Goal: Information Seeking & Learning: Learn about a topic

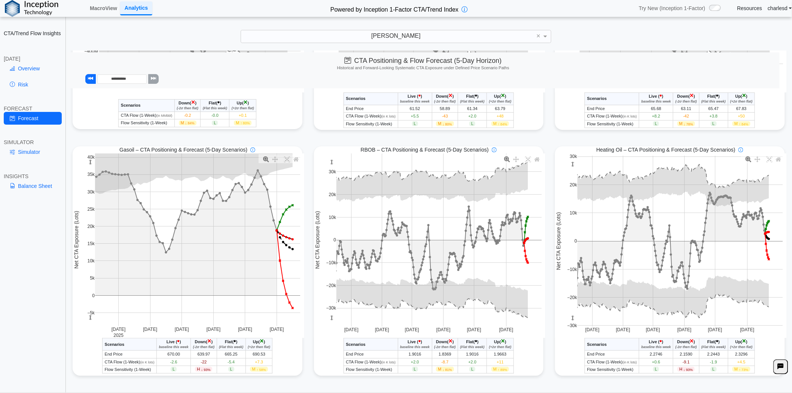
click at [144, 7] on link "Analytics" at bounding box center [136, 8] width 32 height 14
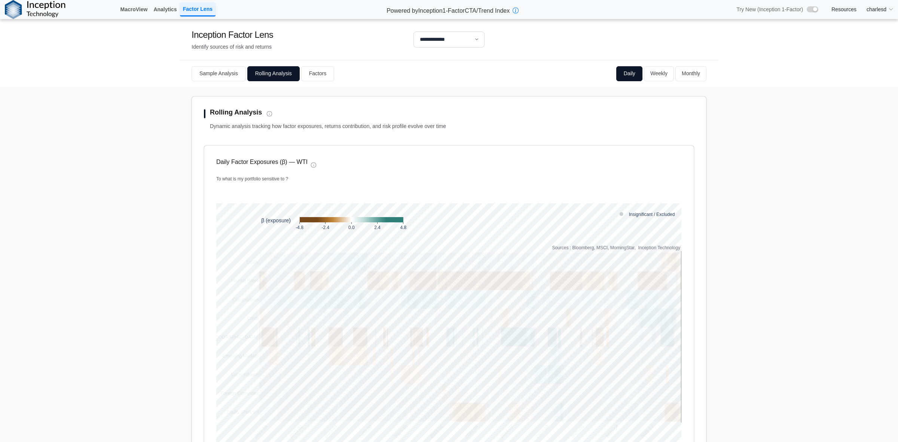
select select "**"
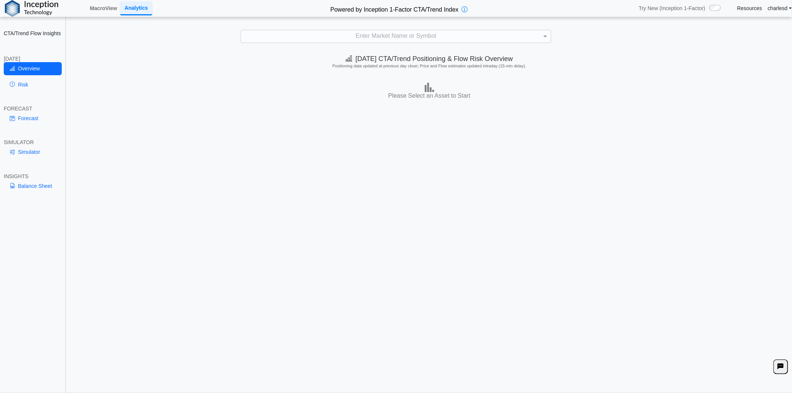
click at [314, 157] on div "Today's CTA/Trend Positioning & Flow Risk Overview Positioning data updated at …" at bounding box center [429, 222] width 725 height 342
click at [336, 29] on div "**********" at bounding box center [396, 201] width 792 height 402
click at [337, 31] on div "Enter Market Name or Symbol" at bounding box center [396, 36] width 310 height 13
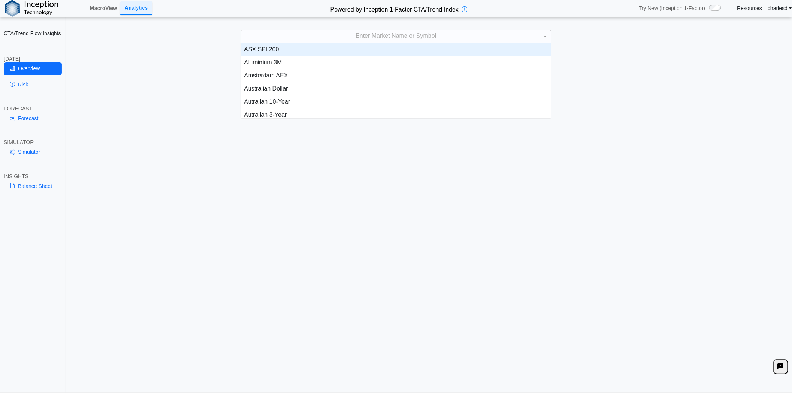
scroll to position [68, 303]
type input "***"
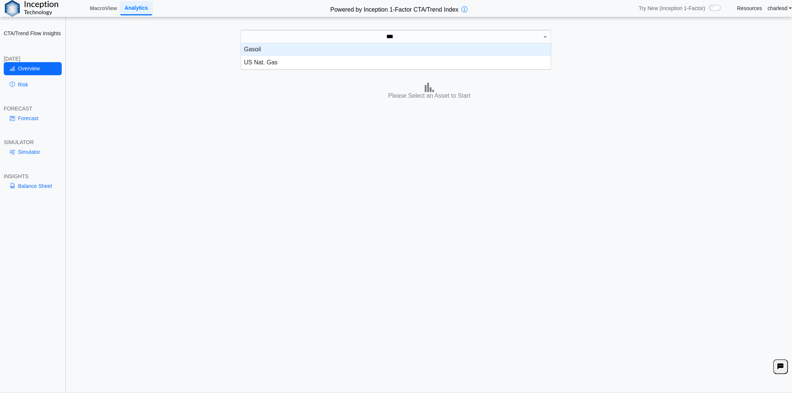
scroll to position [20, 303]
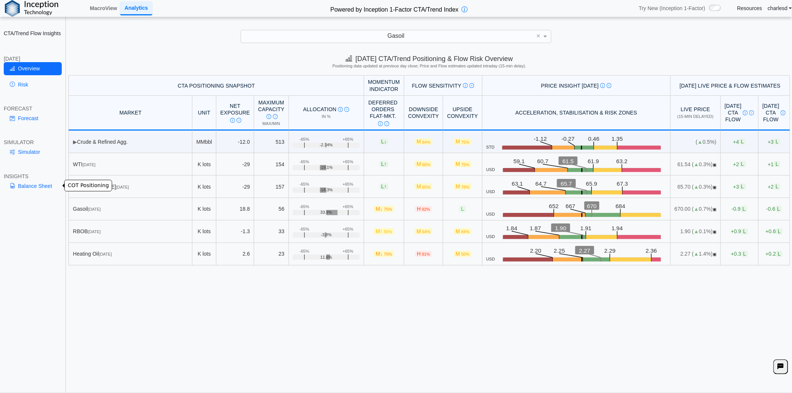
click at [40, 188] on link "Balance Sheet" at bounding box center [33, 186] width 58 height 13
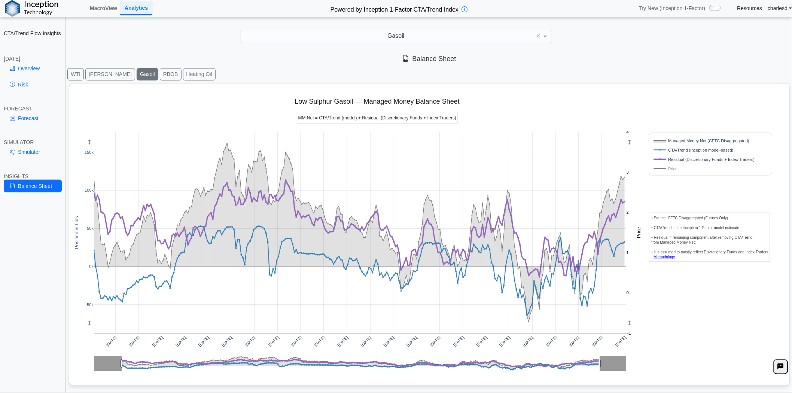
click at [675, 167] on rect at bounding box center [701, 168] width 100 height 7
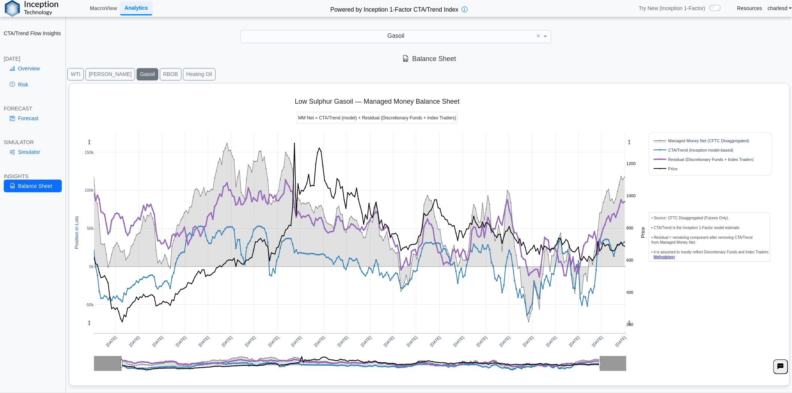
click at [675, 167] on rect at bounding box center [701, 168] width 100 height 7
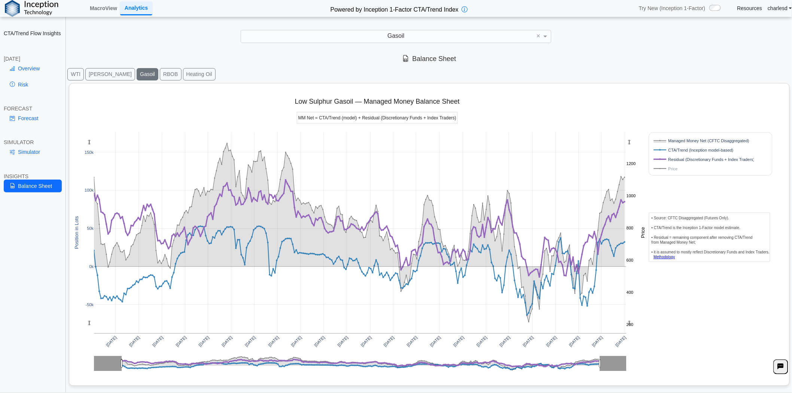
click at [664, 169] on rect at bounding box center [701, 168] width 100 height 7
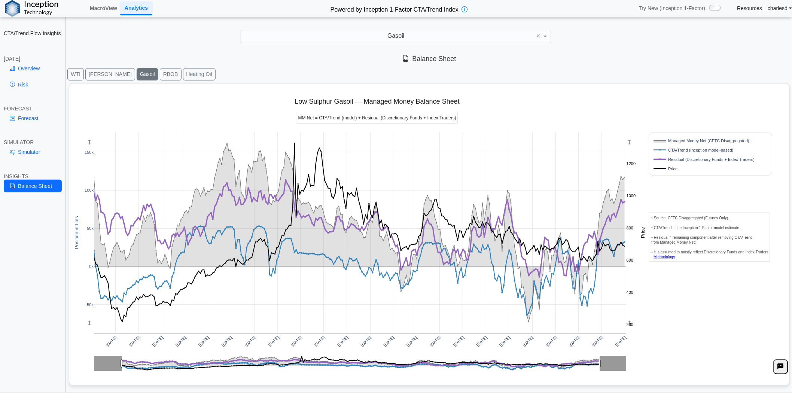
click at [664, 169] on rect at bounding box center [701, 168] width 100 height 7
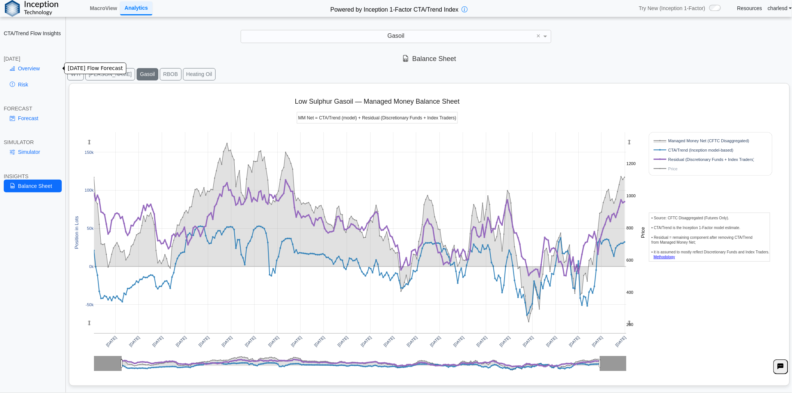
click at [29, 71] on link "Overview" at bounding box center [33, 68] width 58 height 13
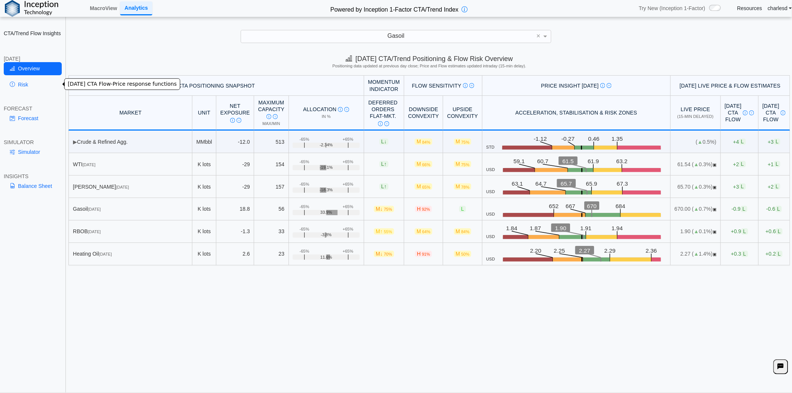
click at [30, 85] on link "Risk" at bounding box center [33, 84] width 58 height 13
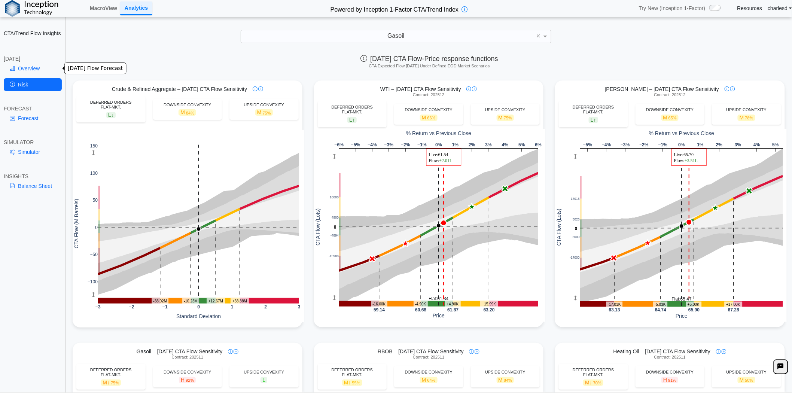
click at [36, 73] on link "Overview" at bounding box center [33, 68] width 58 height 13
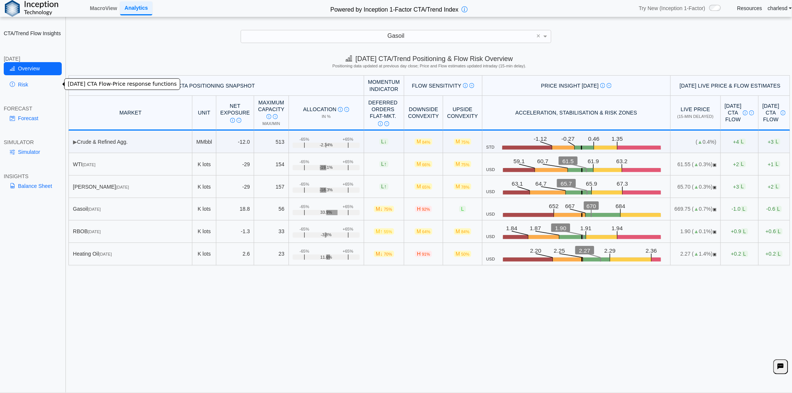
click at [13, 85] on icon at bounding box center [12, 85] width 5 height 6
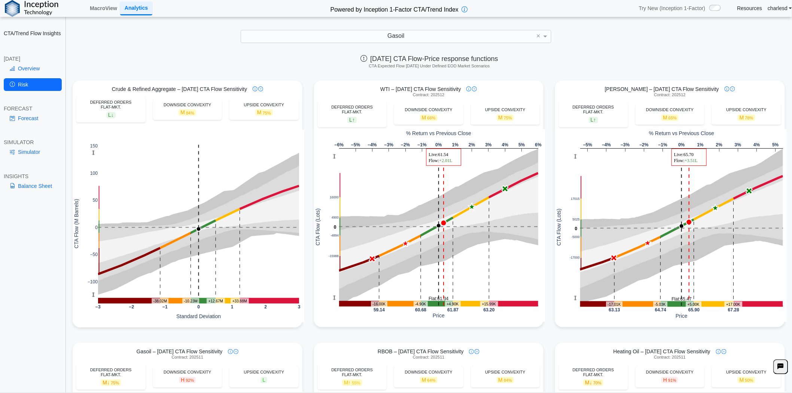
drag, startPoint x: 13, startPoint y: 85, endPoint x: 87, endPoint y: 70, distance: 75.0
click at [87, 70] on div "Today's CTA Flow-Price response functions CTA Expected Flow Today Under Defined…" at bounding box center [429, 63] width 725 height 25
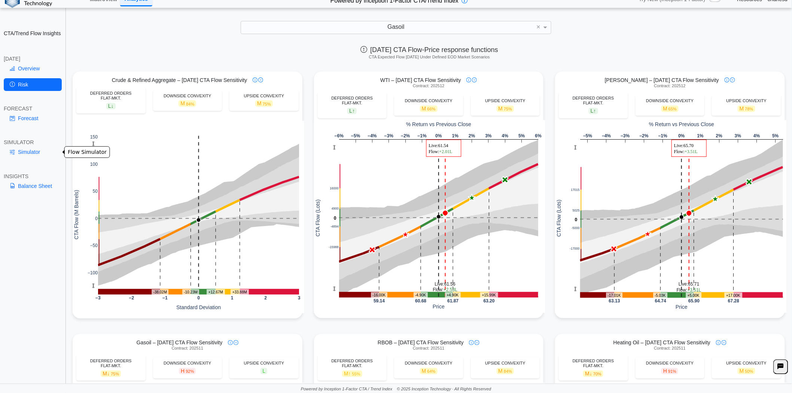
click at [36, 156] on link "Simulator" at bounding box center [33, 152] width 58 height 13
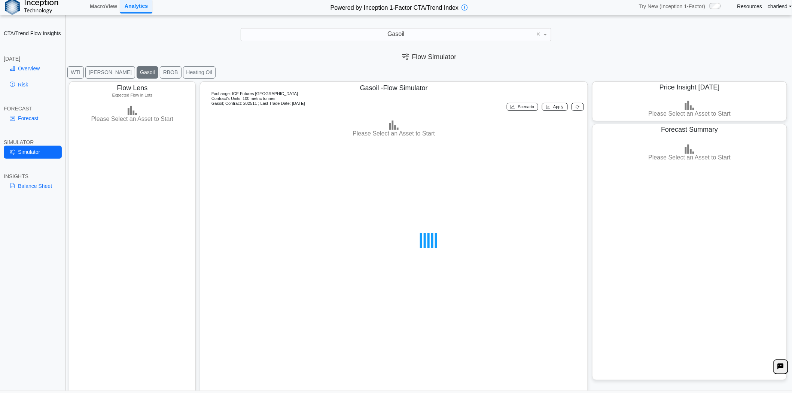
scroll to position [0, 0]
click at [101, 12] on link "MacroView" at bounding box center [103, 8] width 33 height 13
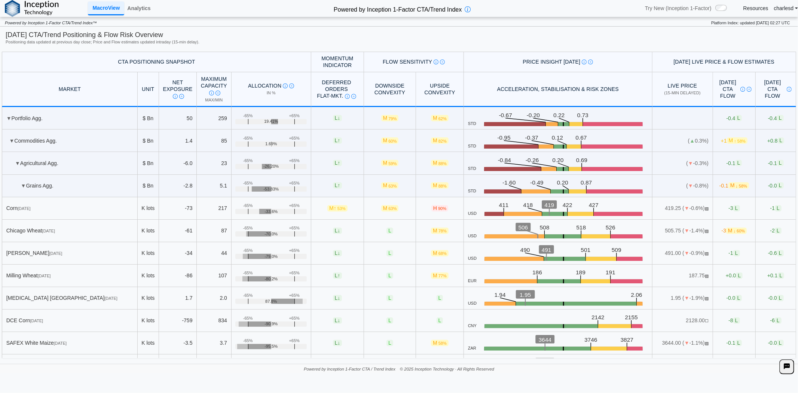
scroll to position [378, 0]
